Goal: Task Accomplishment & Management: Manage account settings

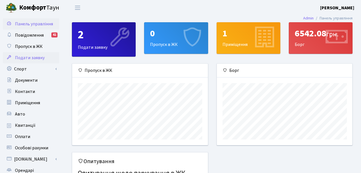
scroll to position [81, 135]
click at [28, 67] on link "Спорт" at bounding box center [31, 68] width 56 height 11
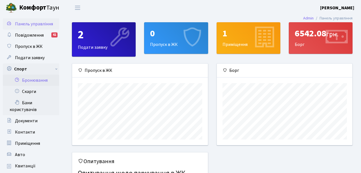
click at [33, 81] on link "Бронювання" at bounding box center [31, 80] width 56 height 11
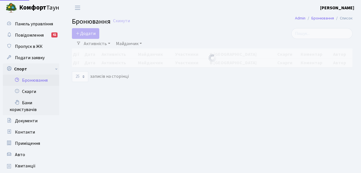
select select "25"
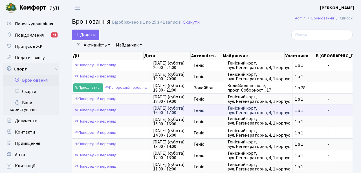
scroll to position [1, 0]
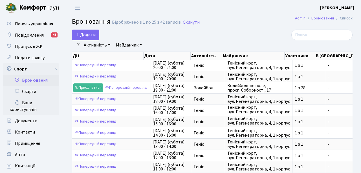
click at [237, 43] on div "Активність - Баскетбол Волейбол Йога Катання на роликах Настільний теніс [PERSO…" at bounding box center [214, 45] width 267 height 10
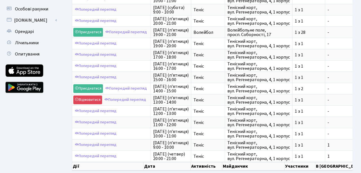
scroll to position [207, 0]
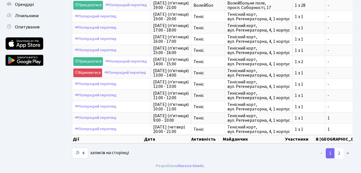
click at [338, 153] on link "2" at bounding box center [338, 153] width 9 height 10
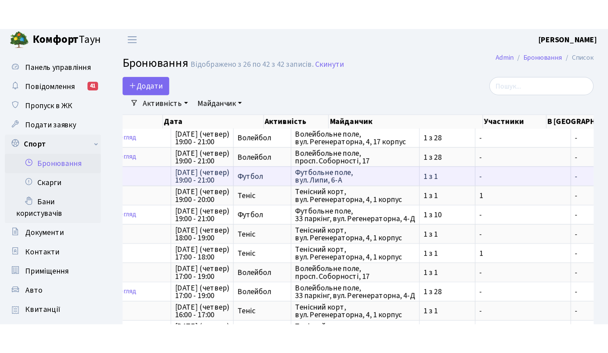
scroll to position [0, 0]
